Goal: Task Accomplishment & Management: Use online tool/utility

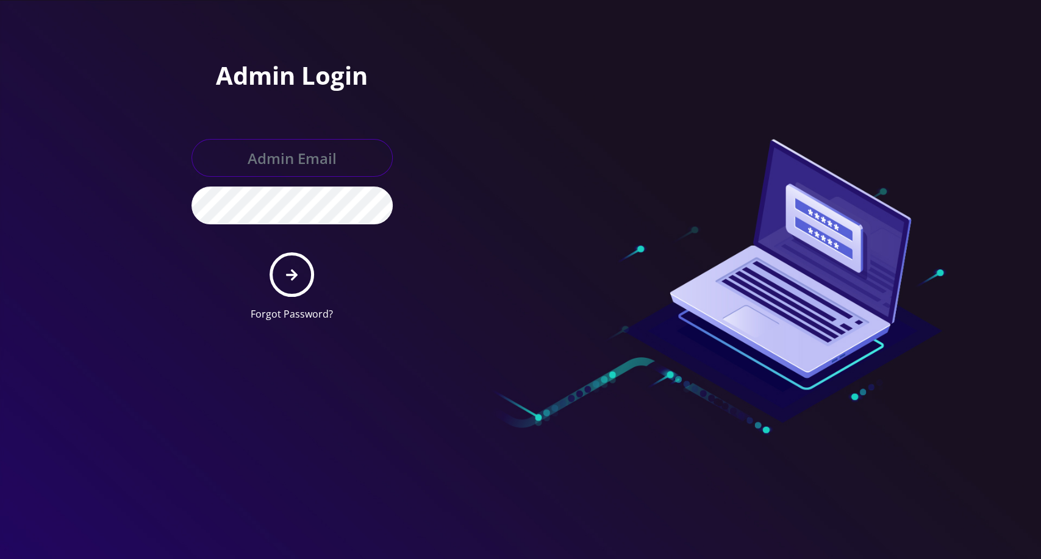
type input "[EMAIL_ADDRESS][DOMAIN_NAME]"
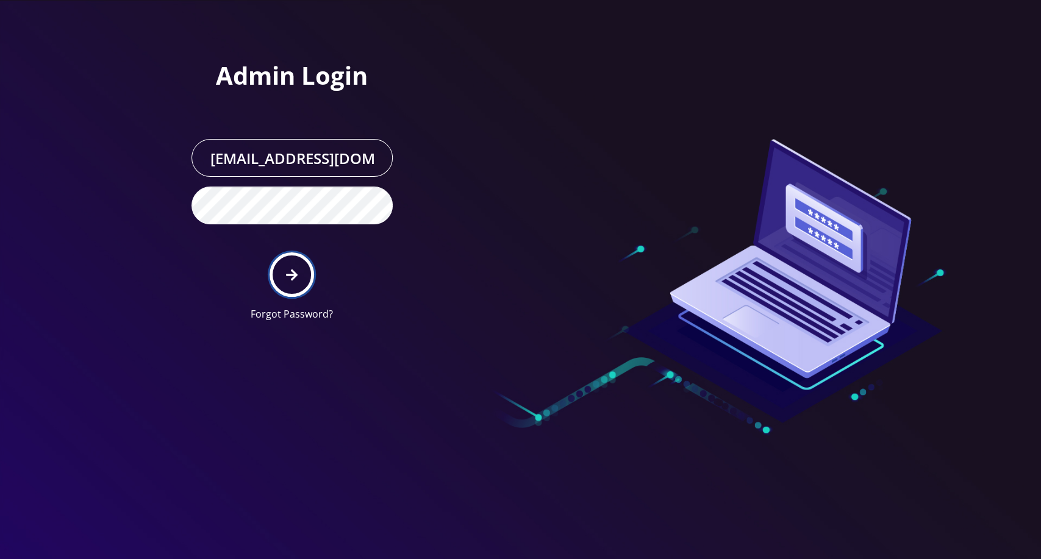
click at [295, 268] on icon "submit" at bounding box center [292, 274] width 12 height 13
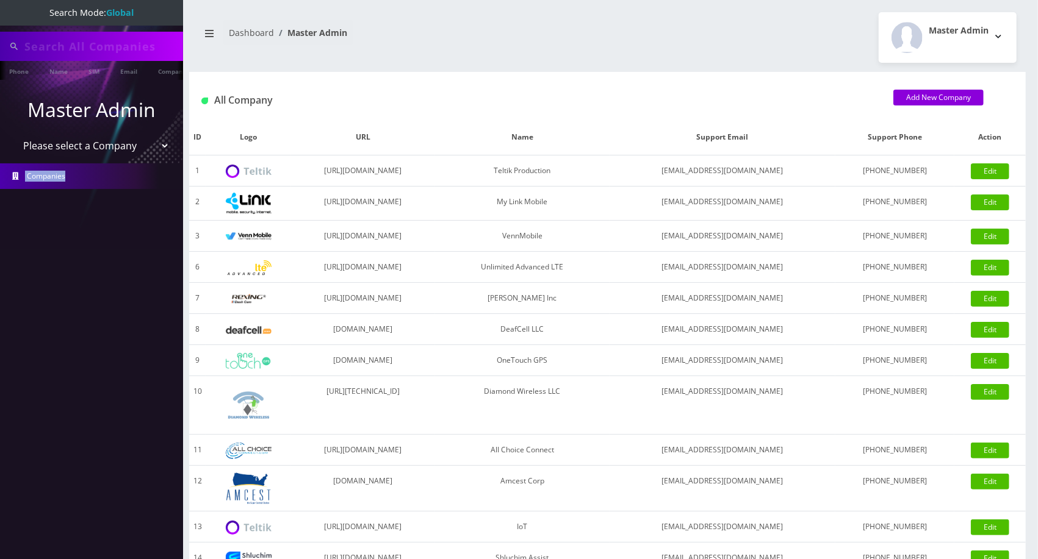
drag, startPoint x: 140, startPoint y: 240, endPoint x: 45, endPoint y: 137, distance: 140.3
click at [5, 173] on nav "Search Mode: Global Phone Name SIM Email Company Customer Master Admin Please s…" at bounding box center [91, 279] width 183 height 559
click at [74, 154] on select "Please select a Company Teltik Production My Link Mobile VennMobile Unlimited A…" at bounding box center [92, 145] width 156 height 23
type input "0000012707"
select select "13"
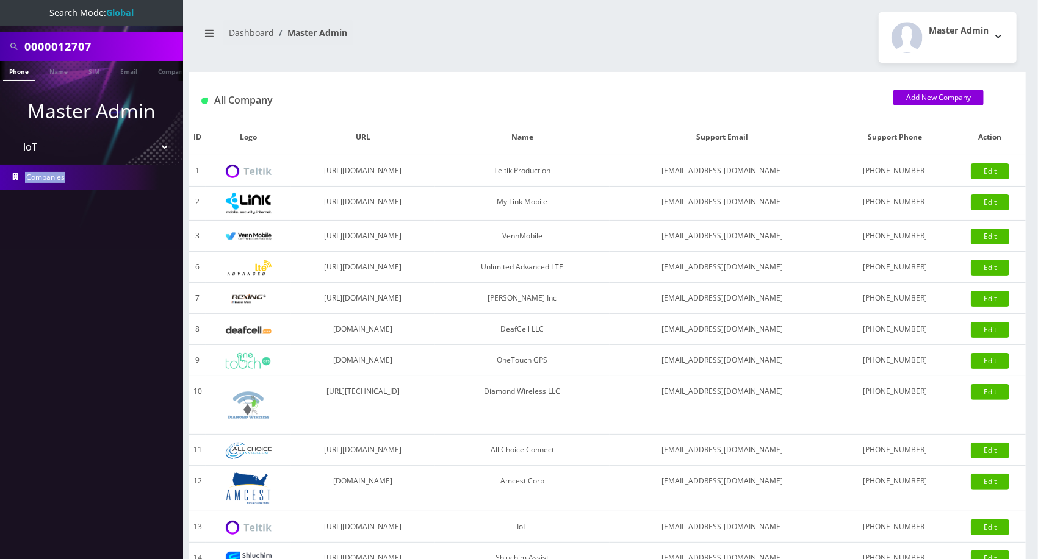
click at [14, 135] on select "Please select a Company Teltik Production My Link Mobile VennMobile Unlimited A…" at bounding box center [92, 146] width 156 height 23
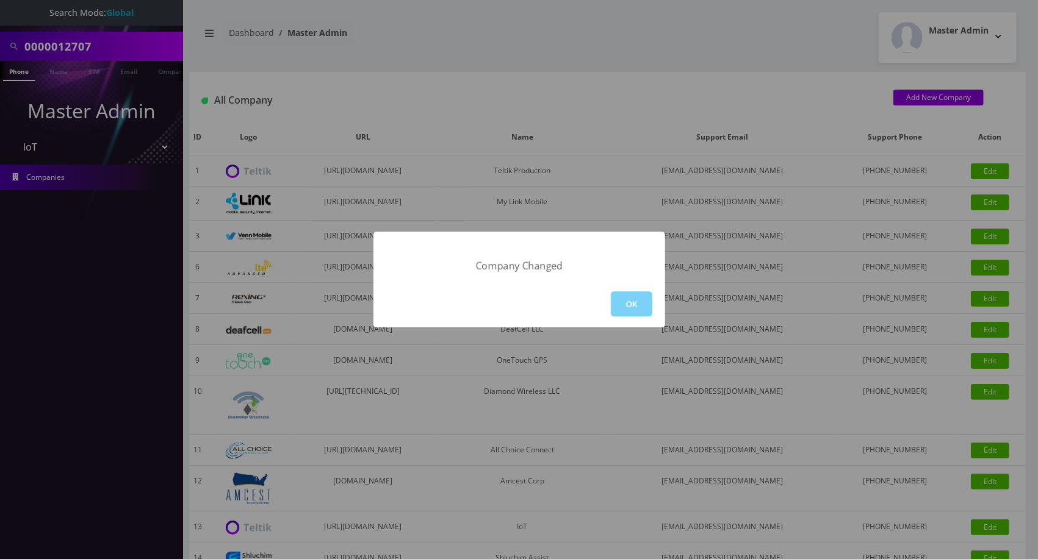
click at [626, 290] on div "OK" at bounding box center [519, 304] width 292 height 47
click at [627, 293] on button "OK" at bounding box center [631, 304] width 41 height 25
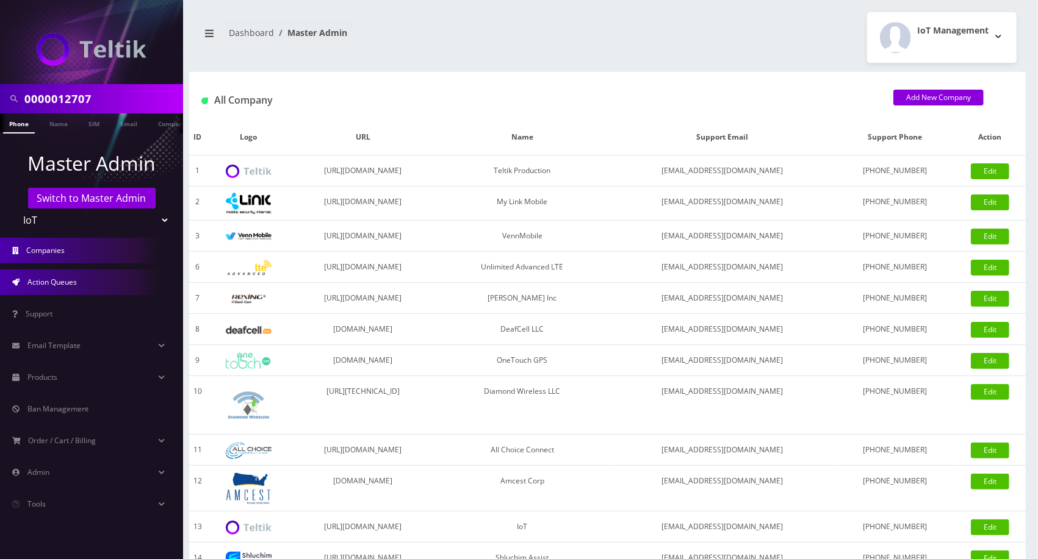
click at [70, 288] on link "Action Queues" at bounding box center [91, 283] width 183 height 26
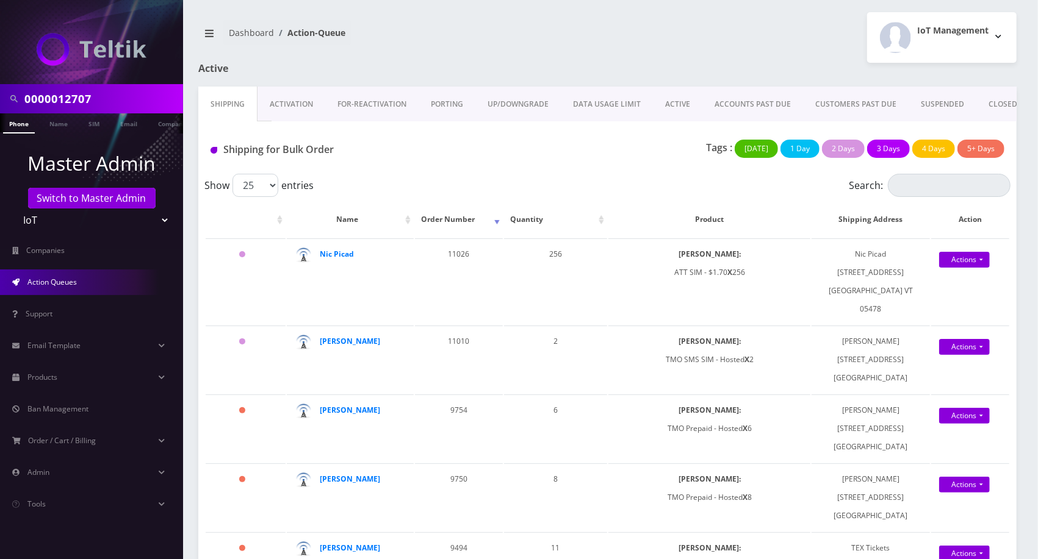
click at [304, 102] on link "Activation" at bounding box center [291, 104] width 68 height 35
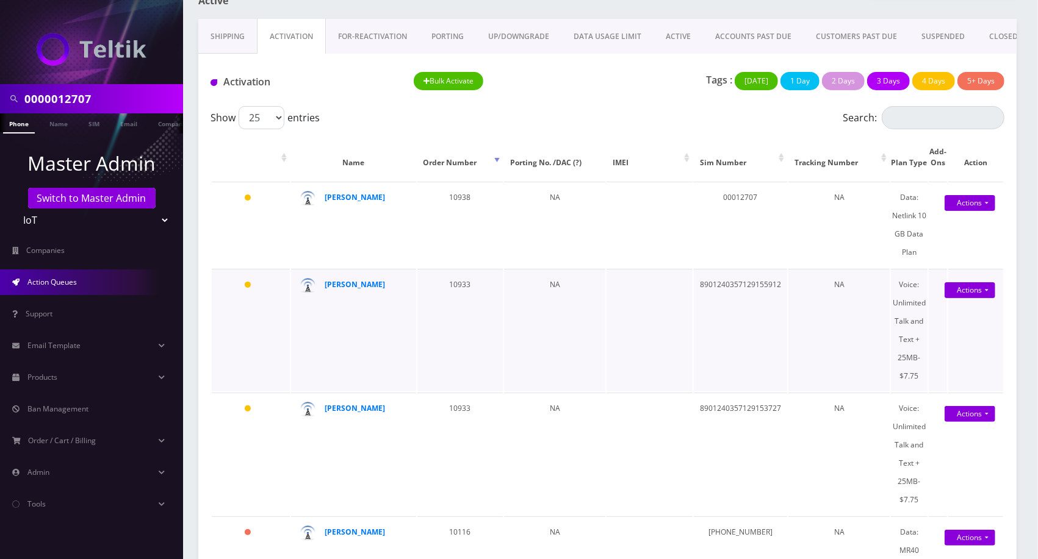
scroll to position [271, 0]
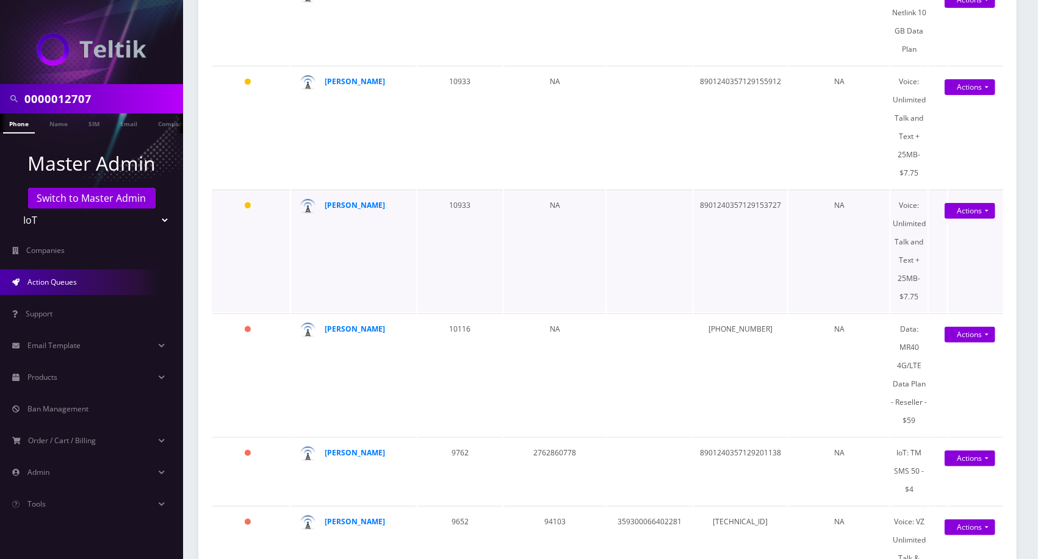
click at [748, 221] on td "8901240357129153727" at bounding box center [740, 251] width 93 height 123
copy td "8901240357129153727"
drag, startPoint x: 368, startPoint y: 219, endPoint x: 324, endPoint y: 223, distance: 43.5
click at [324, 215] on div "[PERSON_NAME]" at bounding box center [363, 205] width 79 height 18
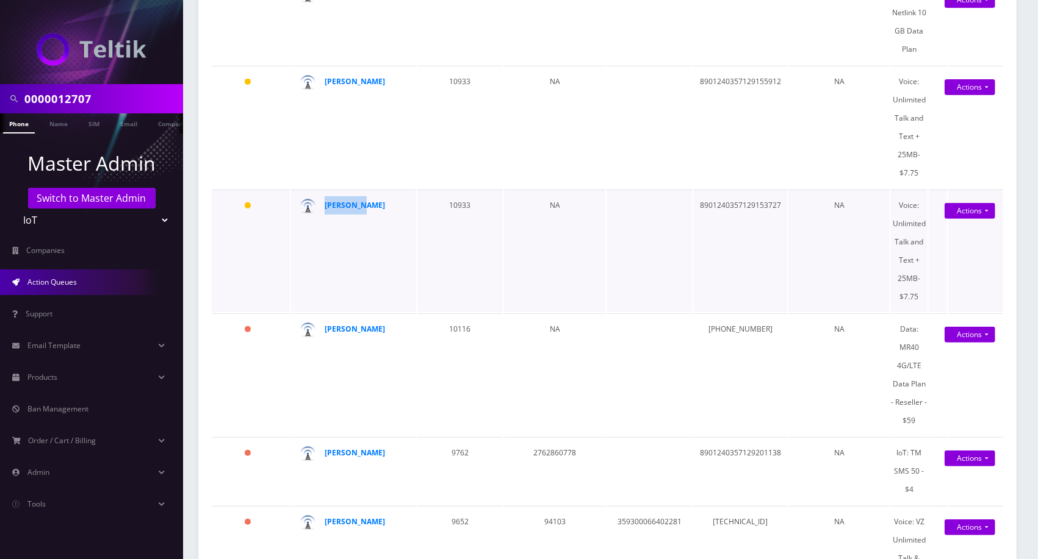
copy strong "[PERSON_NAME]"
click at [742, 188] on td "8901240357129155912" at bounding box center [740, 127] width 93 height 123
click at [742, 213] on td "8901240357129153727" at bounding box center [740, 251] width 93 height 123
copy td "8901240357129153727"
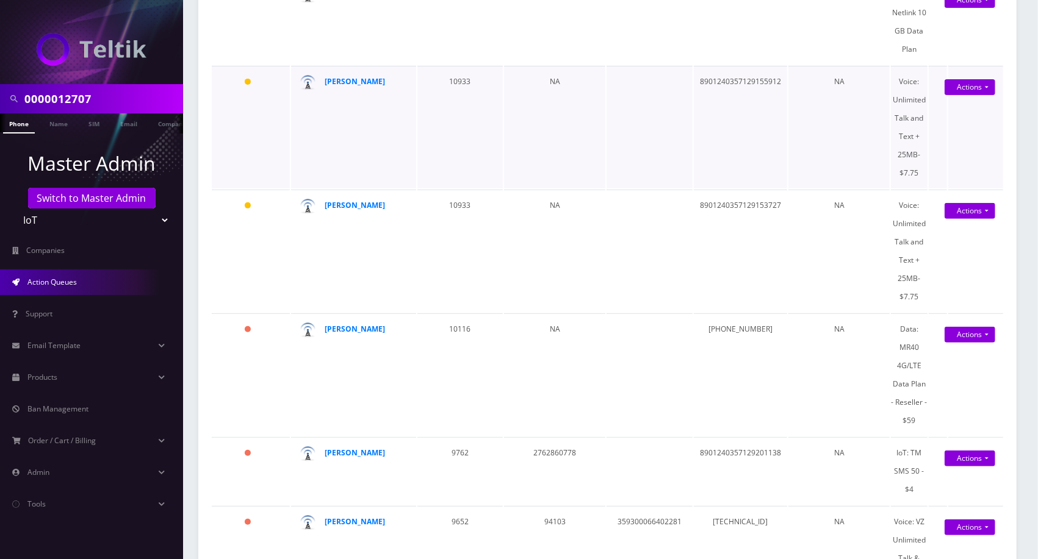
click at [726, 65] on td "00012707" at bounding box center [740, 22] width 93 height 86
click at [730, 87] on td "8901240357129155912" at bounding box center [740, 127] width 93 height 123
click at [731, 88] on td "8901240357129155912" at bounding box center [740, 127] width 93 height 123
copy td "8901240357129155912"
click at [737, 211] on td "8901240357129153727" at bounding box center [740, 251] width 93 height 123
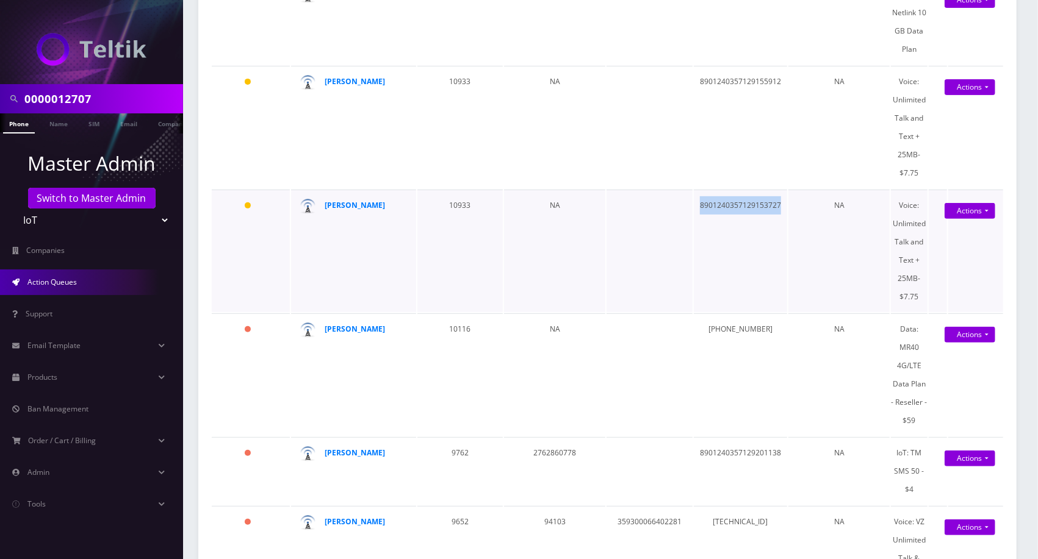
click at [737, 211] on td "8901240357129153727" at bounding box center [740, 251] width 93 height 123
copy td "8901240357129153727"
click at [726, 93] on td "8901240357129155912" at bounding box center [740, 127] width 93 height 123
copy td "8901240357129155912"
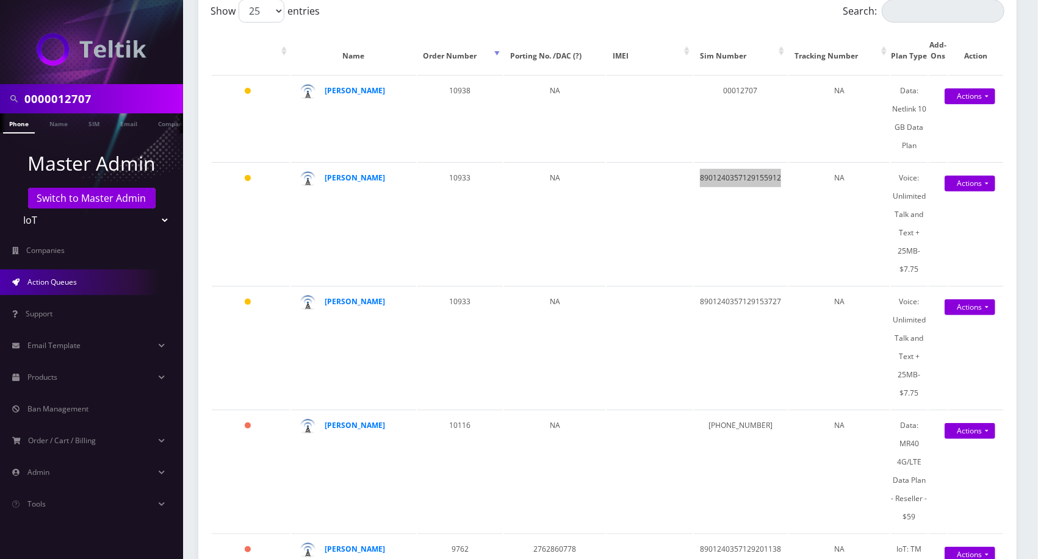
scroll to position [0, 0]
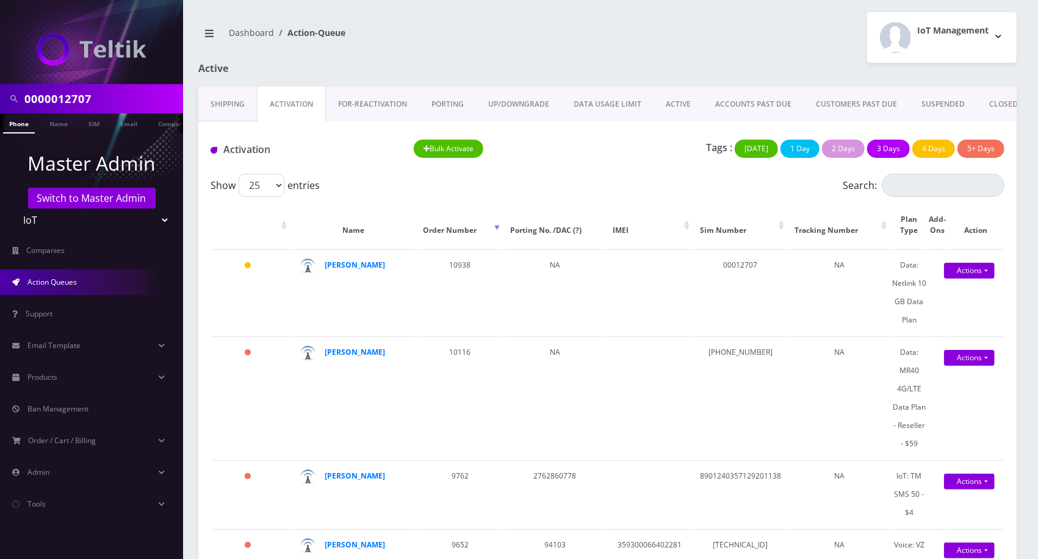
click at [676, 94] on link "ACTIVE" at bounding box center [677, 104] width 49 height 35
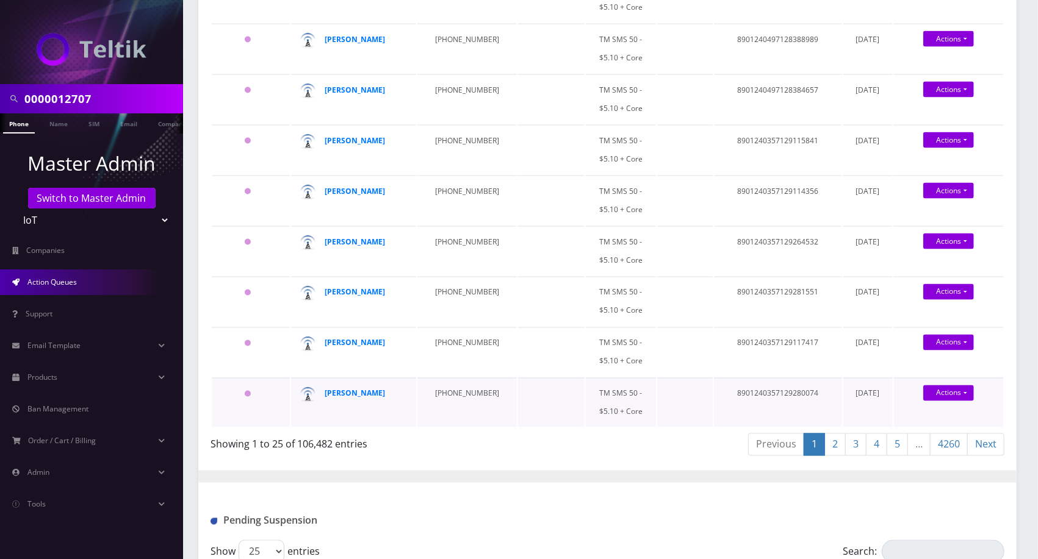
scroll to position [1423, 0]
